Goal: Entertainment & Leisure: Browse casually

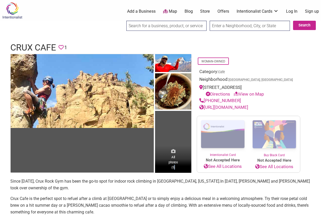
click at [175, 167] on span "All photos (5)" at bounding box center [172, 161] width 9 height 15
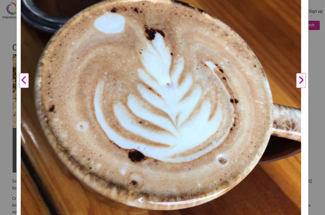
scroll to position [118, 0]
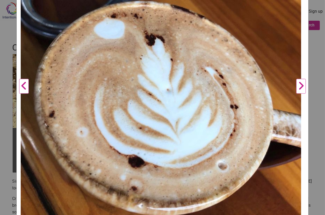
click at [296, 84] on button "Next" at bounding box center [301, 86] width 14 height 284
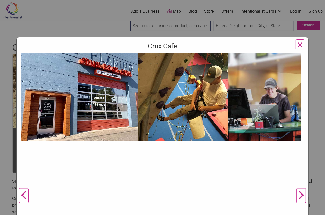
scroll to position [0, 0]
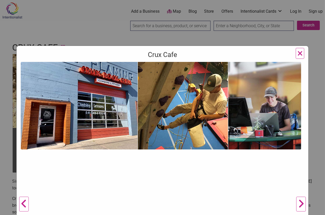
click at [90, 111] on img at bounding box center [161, 105] width 280 height 87
click at [167, 125] on img at bounding box center [161, 105] width 280 height 87
click at [264, 118] on img at bounding box center [161, 105] width 280 height 87
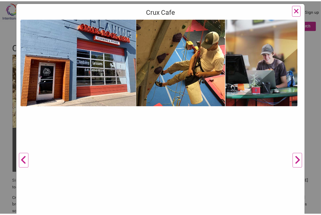
scroll to position [52, 0]
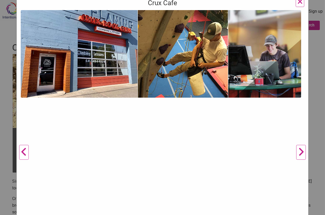
click at [299, 149] on button "Next" at bounding box center [301, 152] width 14 height 284
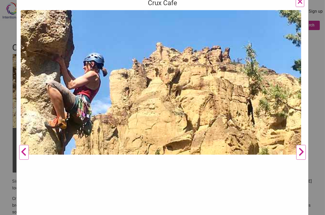
click at [301, 147] on button "Next" at bounding box center [301, 152] width 14 height 284
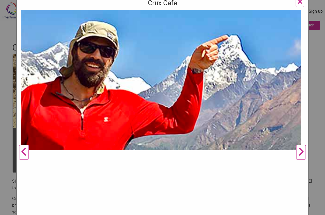
click at [301, 147] on button "Next" at bounding box center [301, 152] width 14 height 284
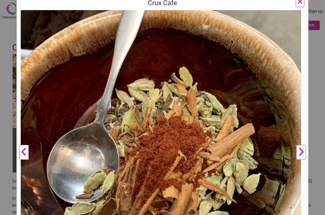
click at [294, 151] on button "Next" at bounding box center [301, 152] width 14 height 284
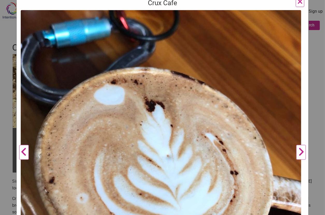
click at [294, 151] on button "Next" at bounding box center [301, 152] width 14 height 284
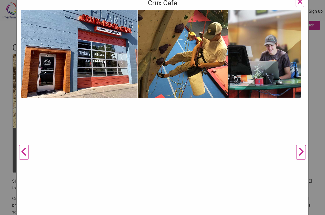
click at [297, 3] on span "×" at bounding box center [299, 1] width 5 height 12
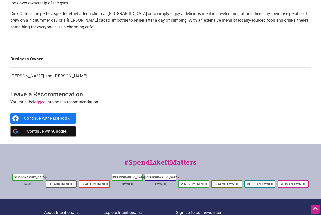
scroll to position [207, 0]
